Goal: Transaction & Acquisition: Purchase product/service

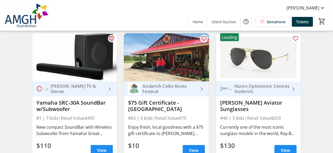
scroll to position [211, 0]
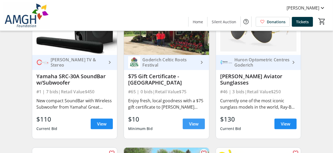
click at [195, 127] on span "View" at bounding box center [193, 124] width 9 height 6
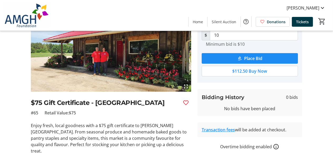
scroll to position [53, 0]
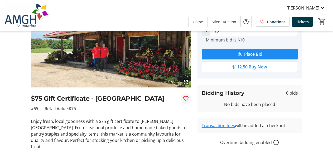
click at [185, 98] on mat-icon "Favourite" at bounding box center [186, 98] width 6 height 6
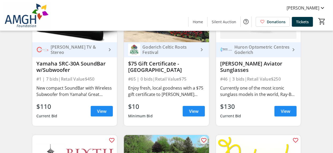
scroll to position [211, 0]
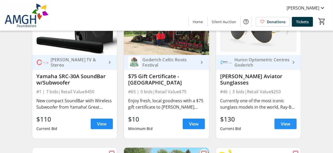
click at [285, 126] on span "View" at bounding box center [285, 124] width 9 height 6
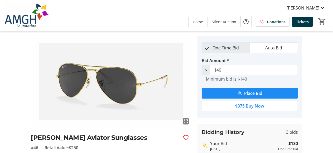
scroll to position [53, 0]
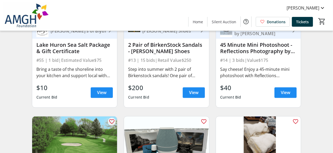
scroll to position [791, 0]
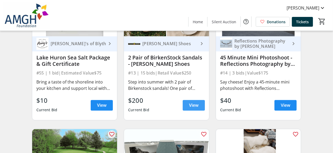
click at [196, 108] on span "View" at bounding box center [193, 105] width 9 height 6
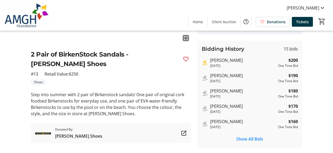
scroll to position [105, 0]
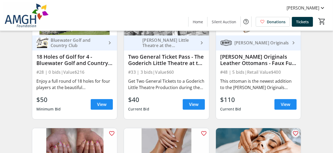
scroll to position [1503, 0]
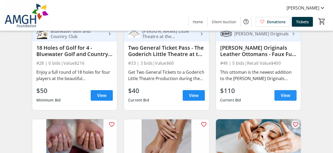
click at [287, 98] on span "View" at bounding box center [285, 95] width 9 height 6
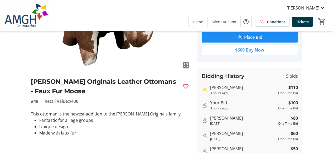
scroll to position [79, 0]
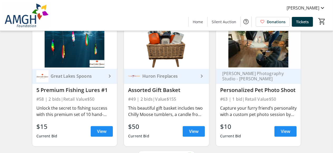
scroll to position [2597, 0]
